Goal: Task Accomplishment & Management: Complete application form

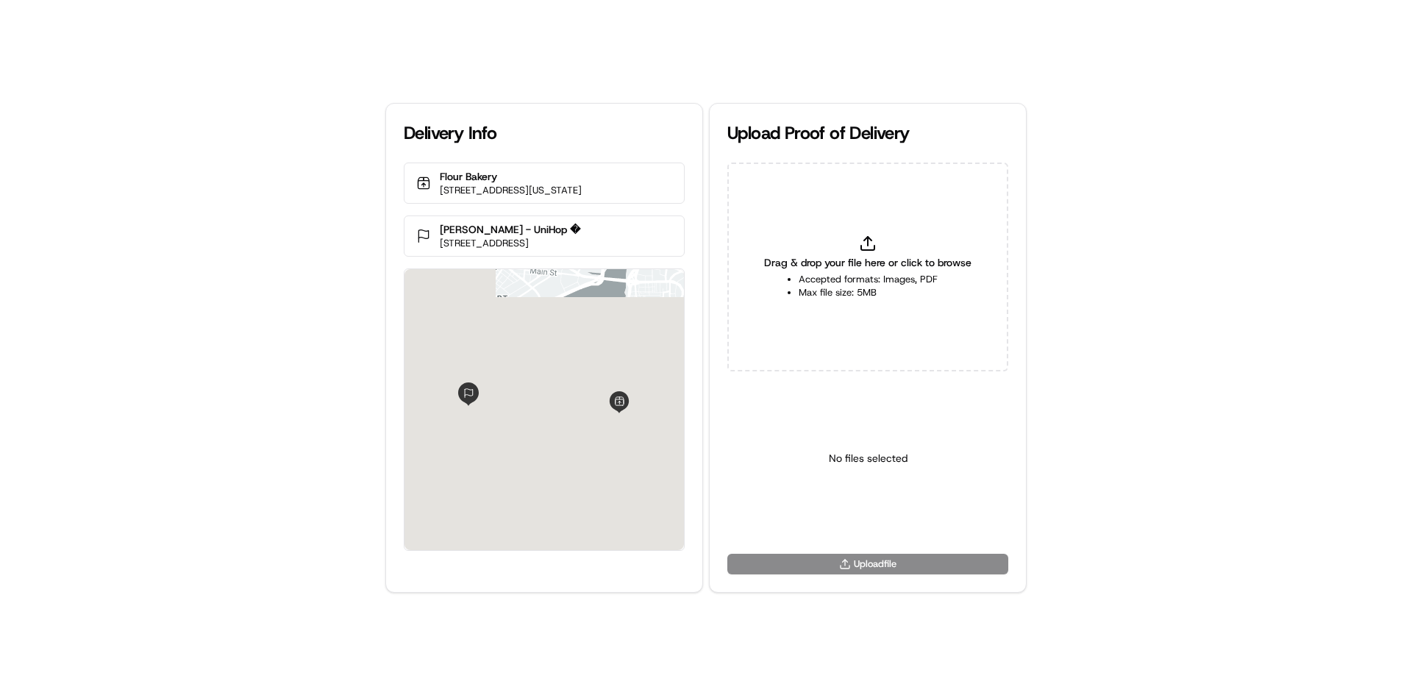
click at [937, 273] on li "Accepted formats: Images, PDF" at bounding box center [868, 279] width 139 height 13
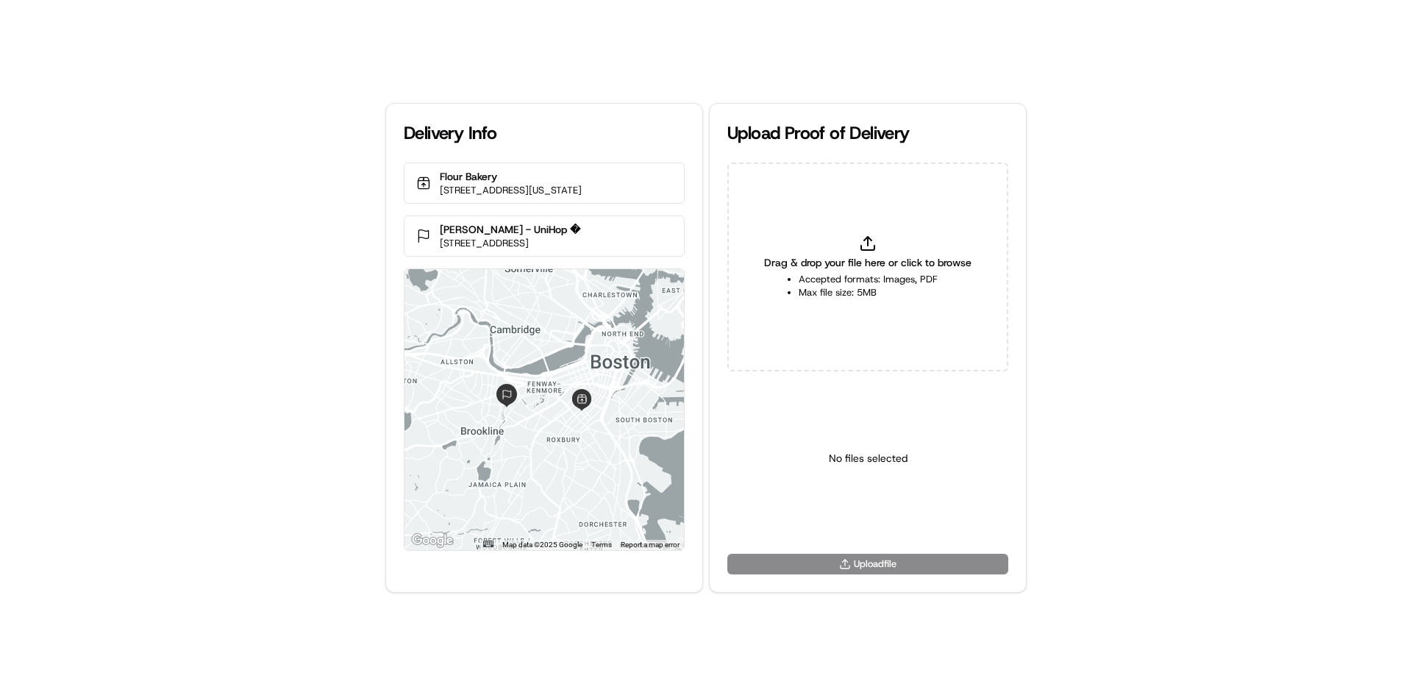
type input "C:\fakepath\WhatsApp Image 2025-03-19 at 11.18.11_b25f7788.jpg"
click at [831, 518] on html "Delivery Info Flour Bakery 1595 Washington St, Boston, MA 02118, USA Vera Rodic…" at bounding box center [706, 347] width 1412 height 695
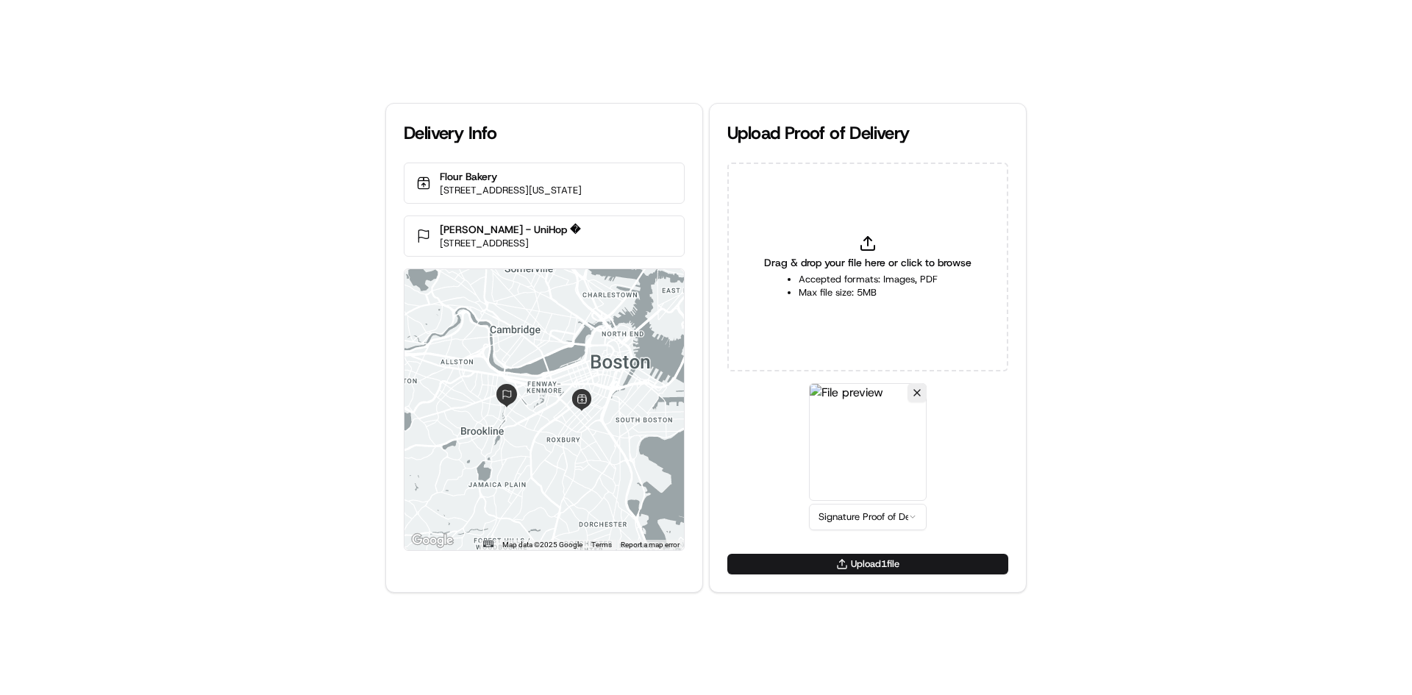
click at [860, 577] on div "Upload 1 file" at bounding box center [868, 573] width 316 height 38
click at [863, 574] on div "Upload 1 file" at bounding box center [868, 573] width 316 height 38
drag, startPoint x: 865, startPoint y: 570, endPoint x: 876, endPoint y: 568, distance: 10.4
click at [866, 570] on button "Upload 1 file" at bounding box center [867, 564] width 281 height 21
